Goal: Information Seeking & Learning: Learn about a topic

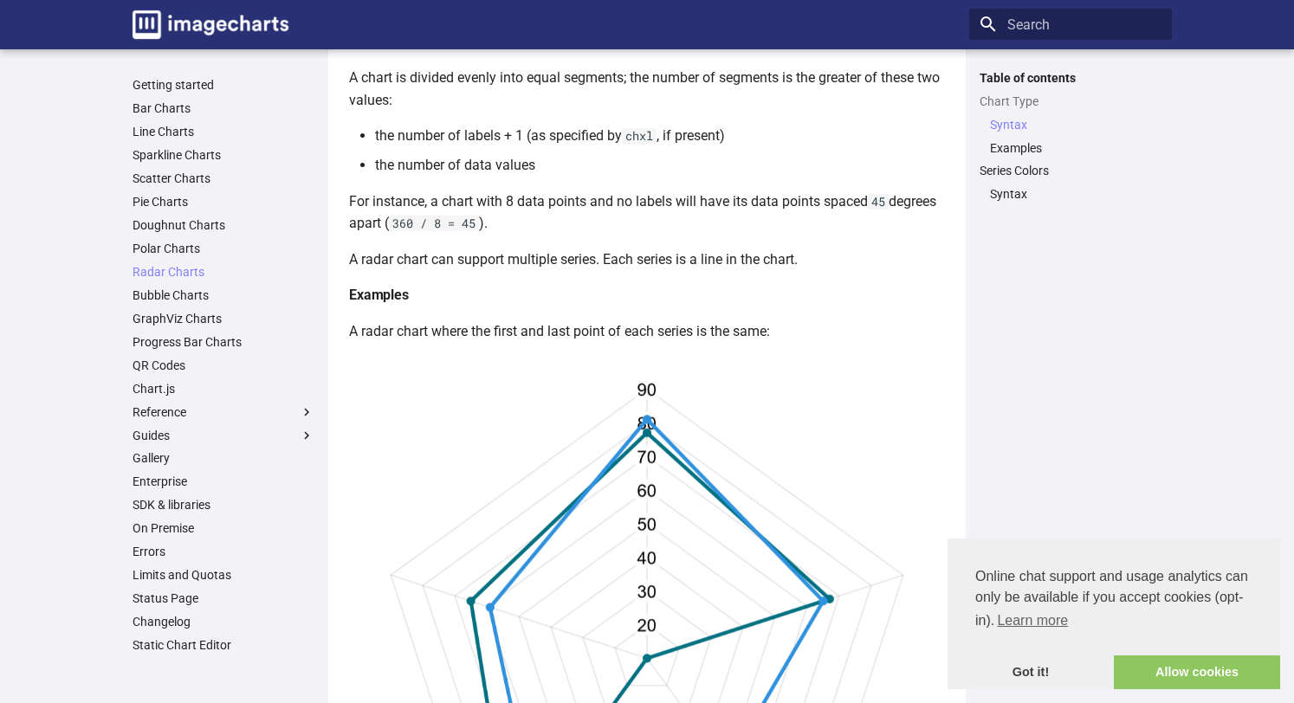
scroll to position [442, 0]
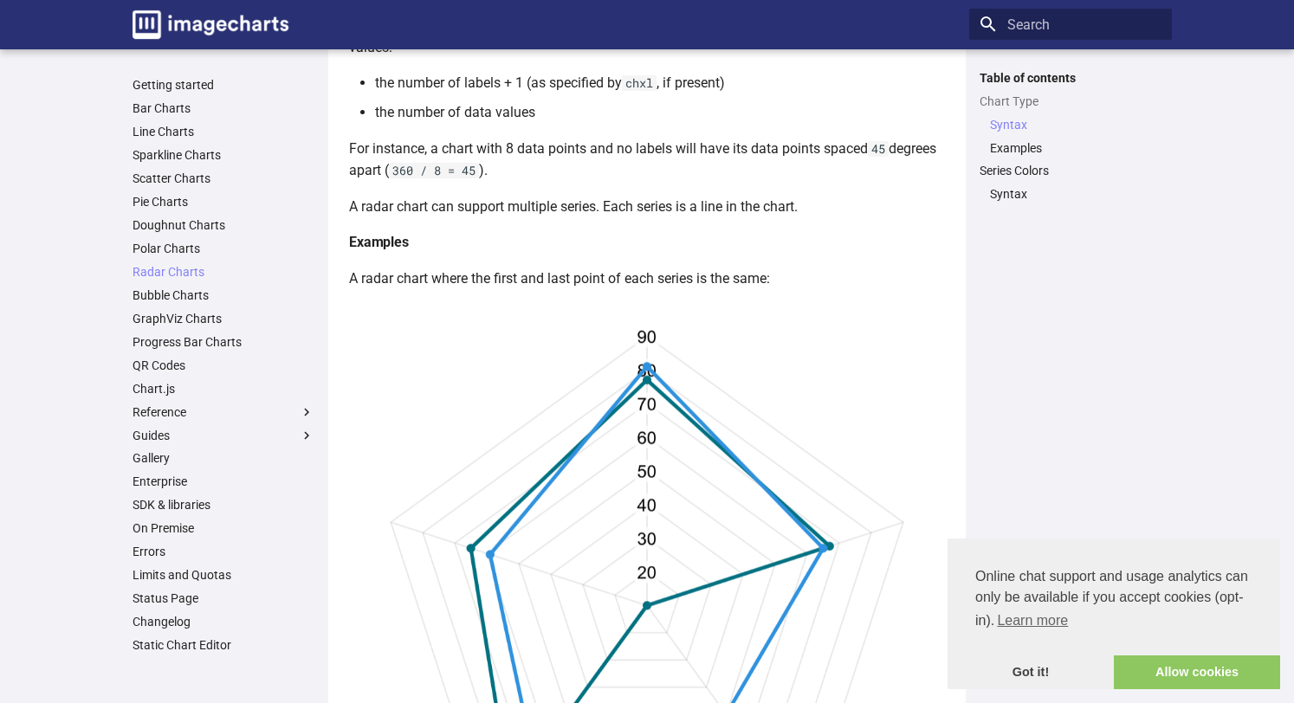
scroll to position [436, 0]
